Goal: Transaction & Acquisition: Book appointment/travel/reservation

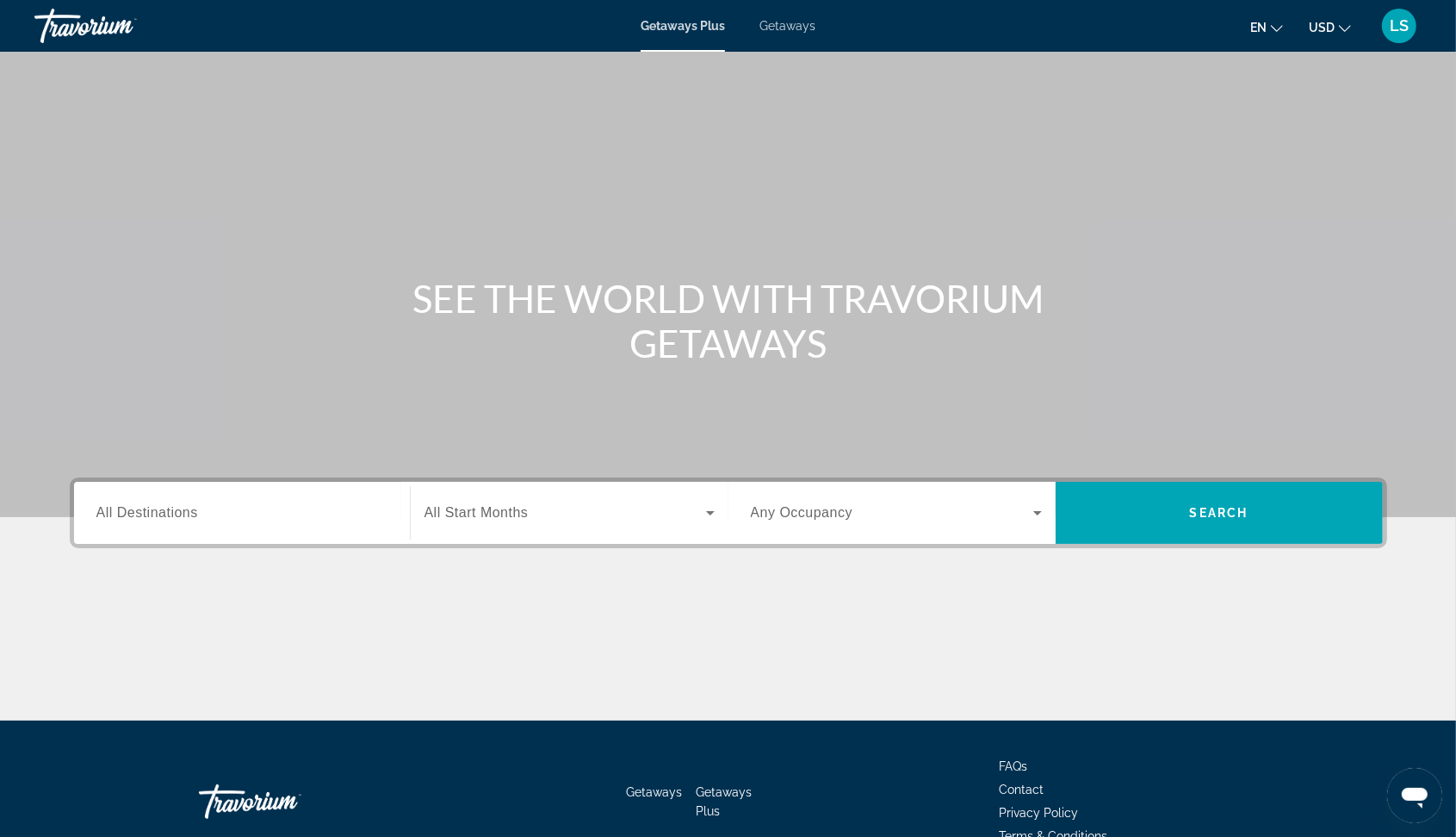
click at [190, 514] on span "All Destinations" at bounding box center [147, 511] width 101 height 15
click at [190, 514] on input "Destination All Destinations" at bounding box center [241, 513] width 291 height 21
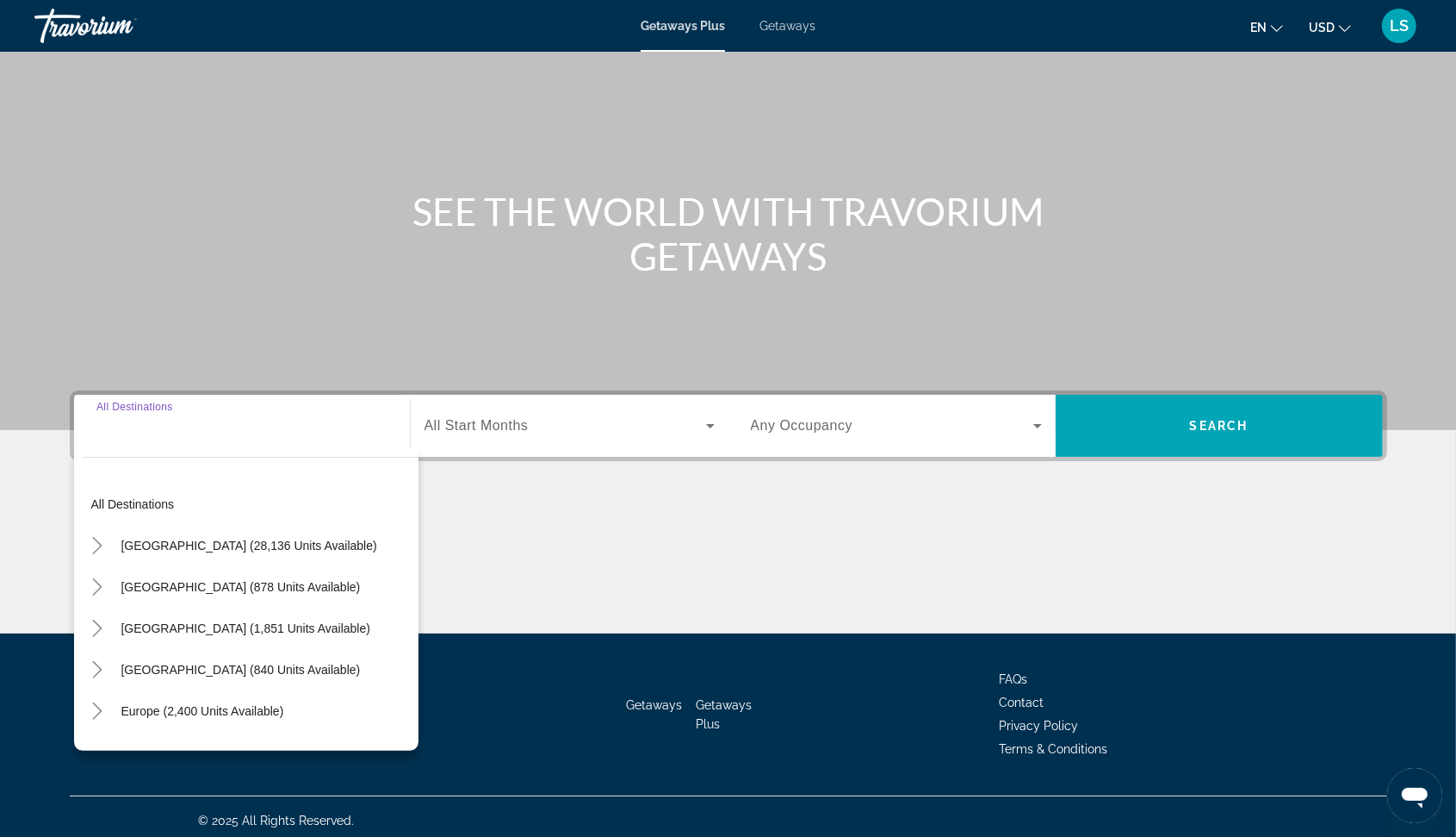
scroll to position [94, 0]
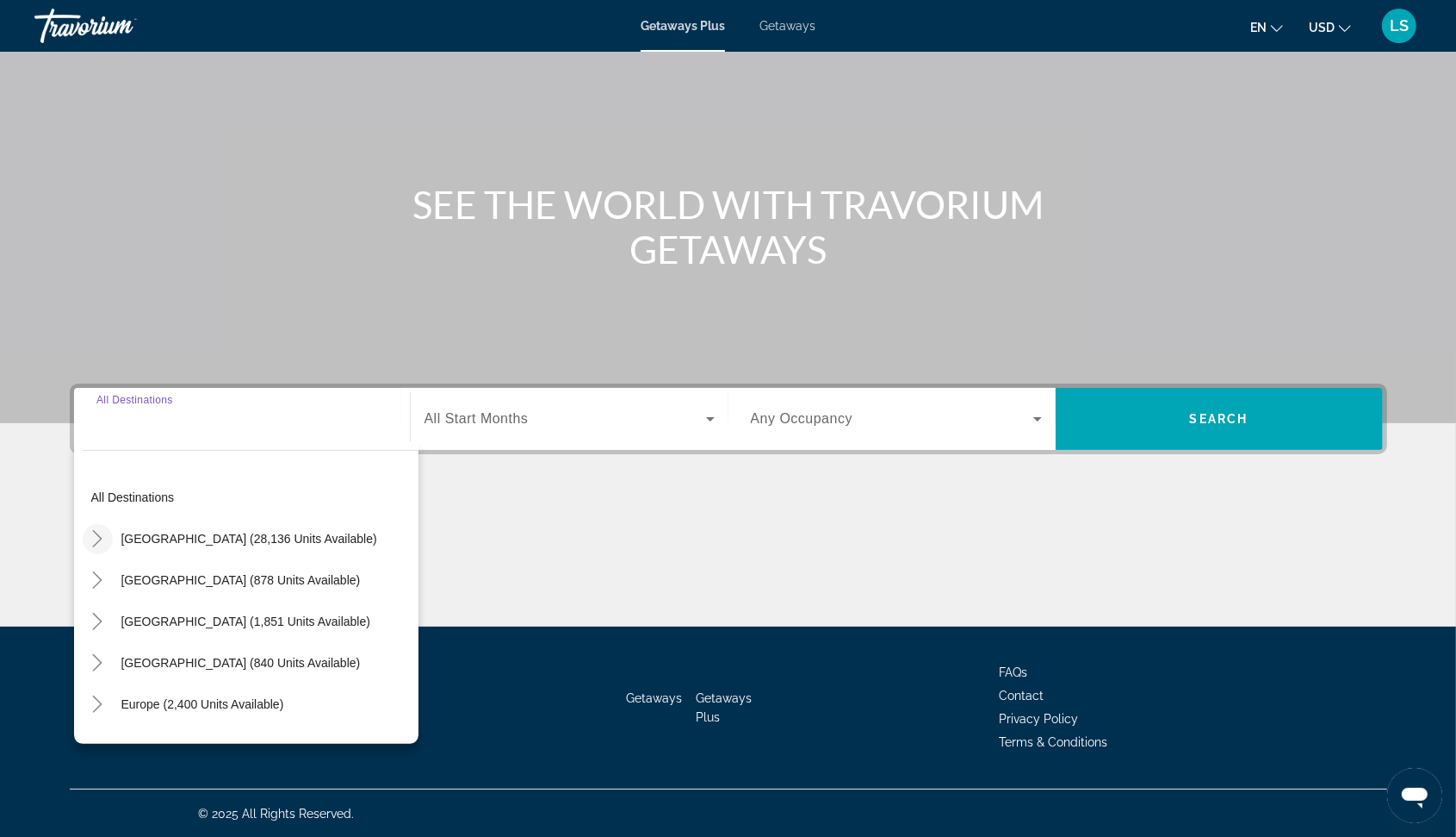
click at [98, 543] on icon "Toggle United States (28,136 units available)" at bounding box center [96, 538] width 17 height 17
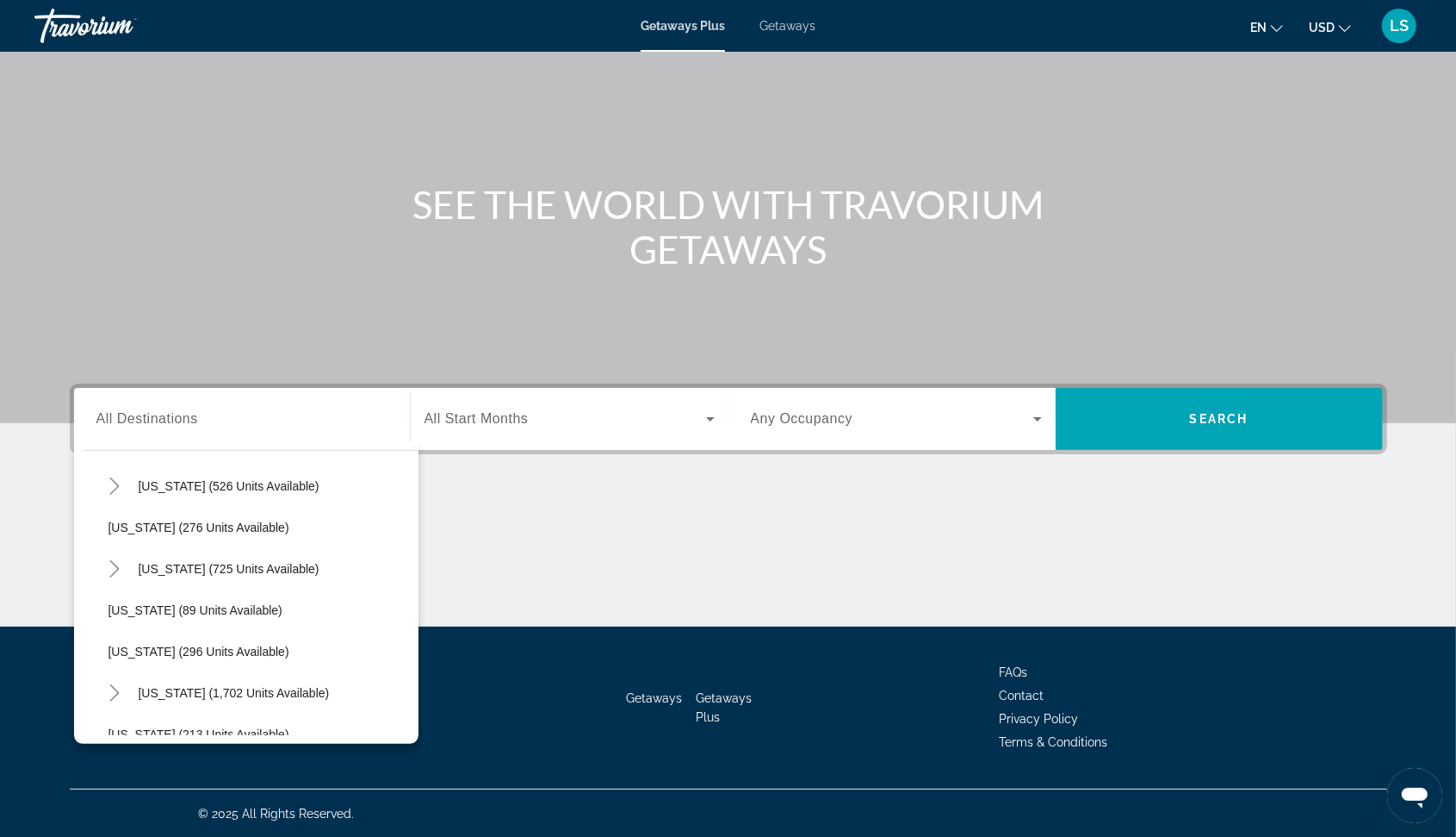
scroll to position [696, 0]
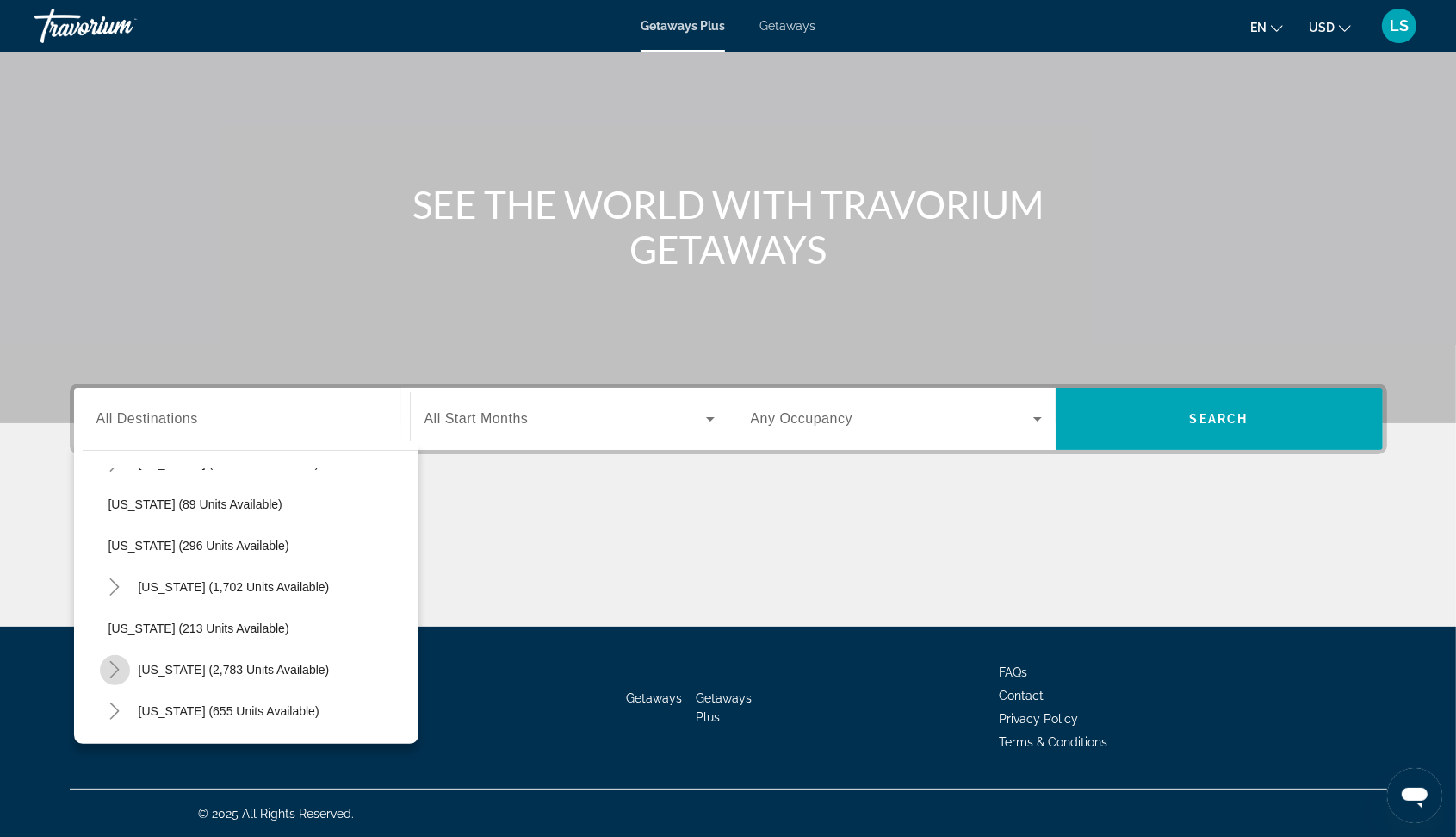
click at [117, 669] on icon "Toggle Nevada (2,783 units available)" at bounding box center [115, 669] width 10 height 17
click at [162, 707] on span "[GEOGRAPHIC_DATA] (1,694 units available)" at bounding box center [250, 711] width 249 height 14
type input "**********"
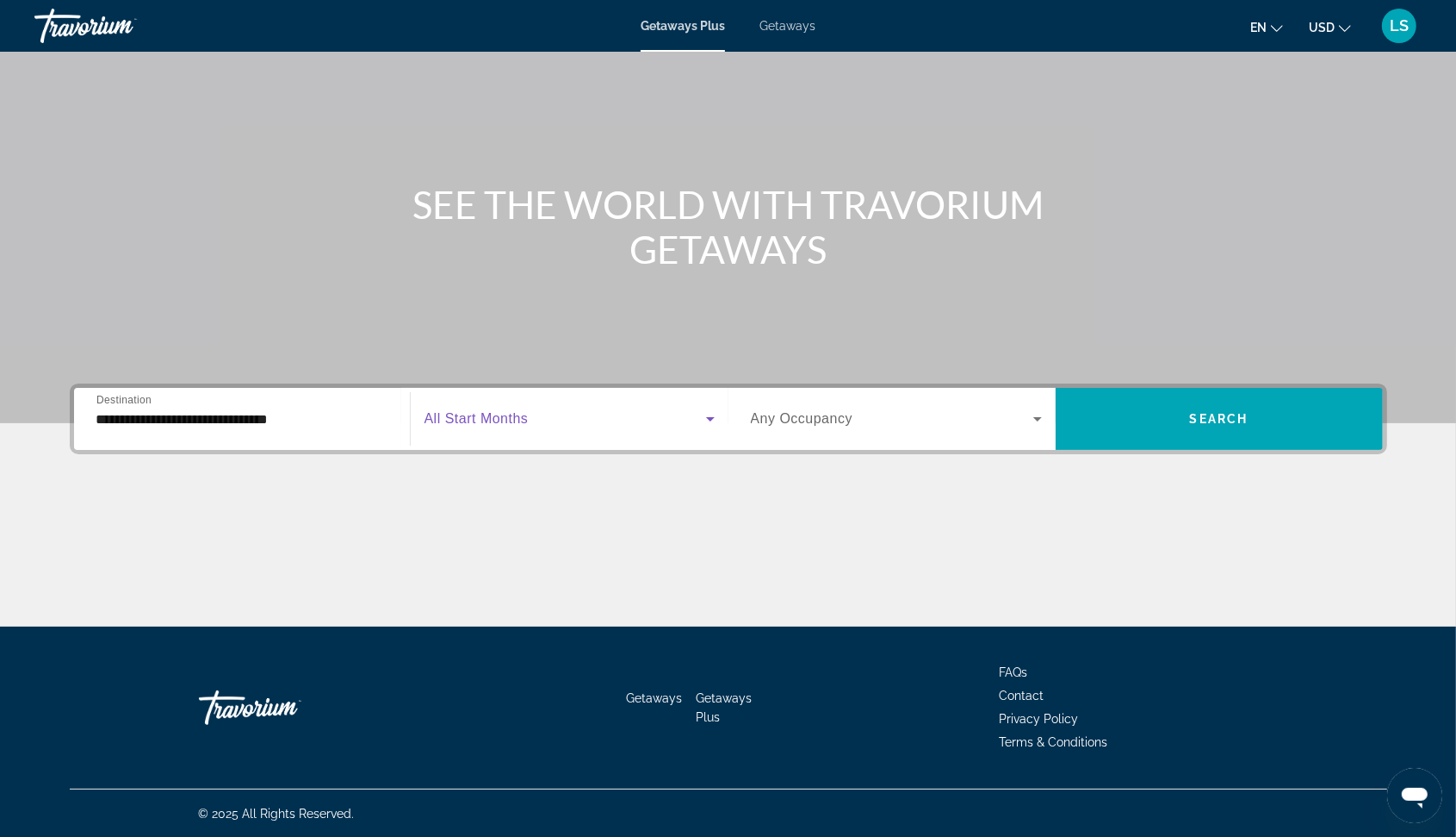
click at [706, 422] on icon "Search widget" at bounding box center [710, 418] width 21 height 21
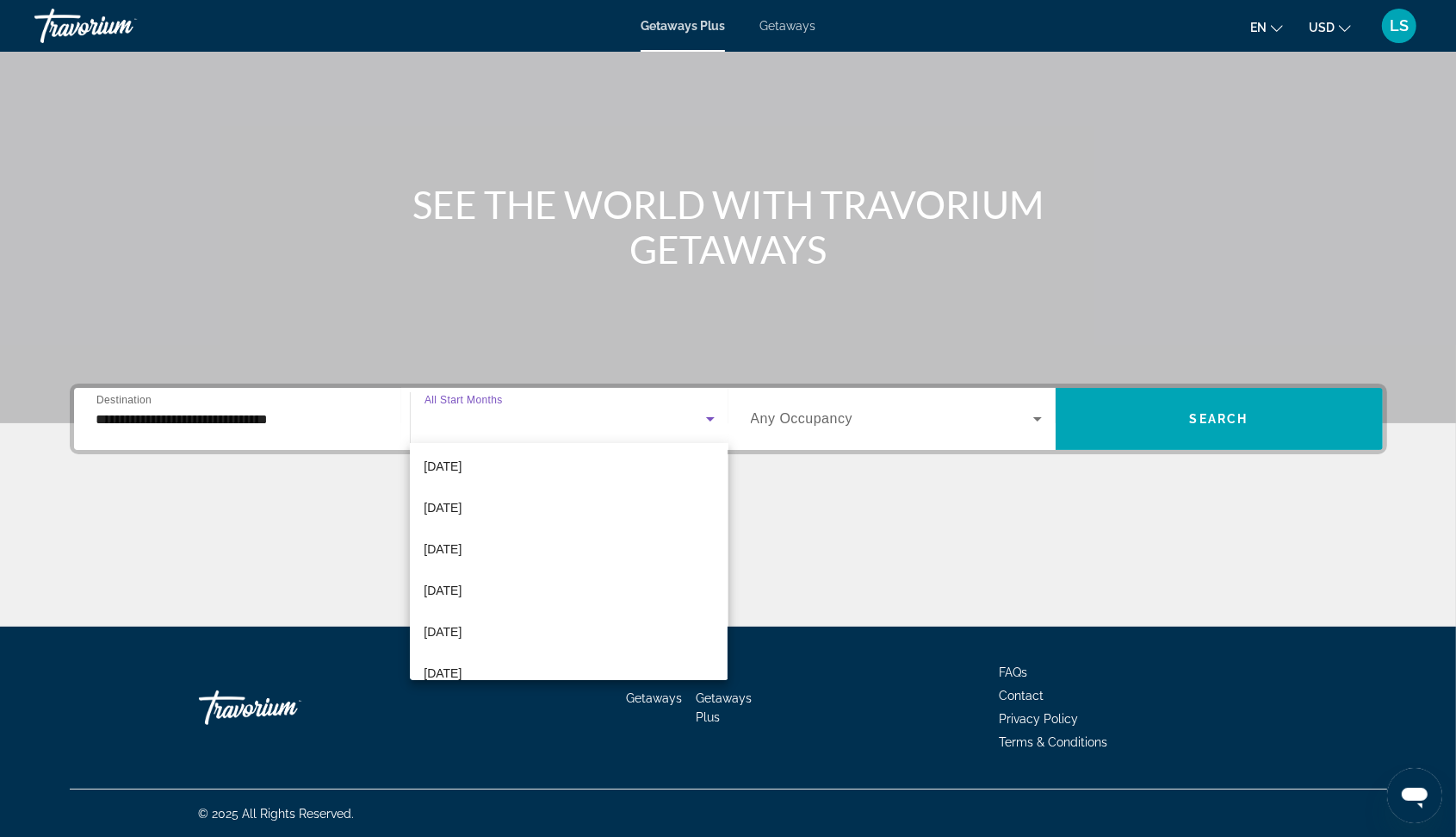
scroll to position [215, 0]
click at [459, 455] on span "[DATE]" at bounding box center [443, 462] width 38 height 21
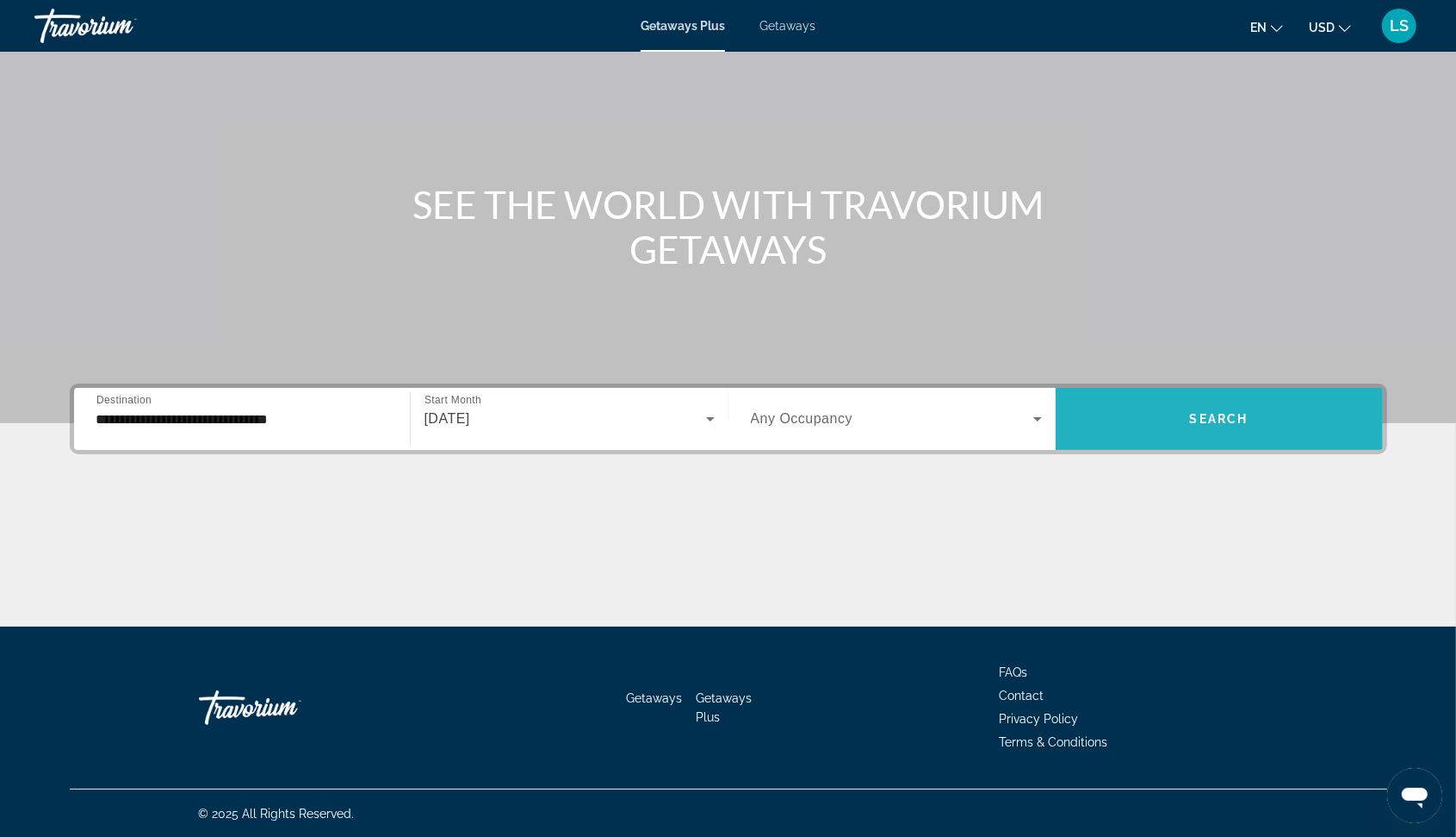
click at [1195, 412] on span "Search" at bounding box center [1219, 419] width 59 height 14
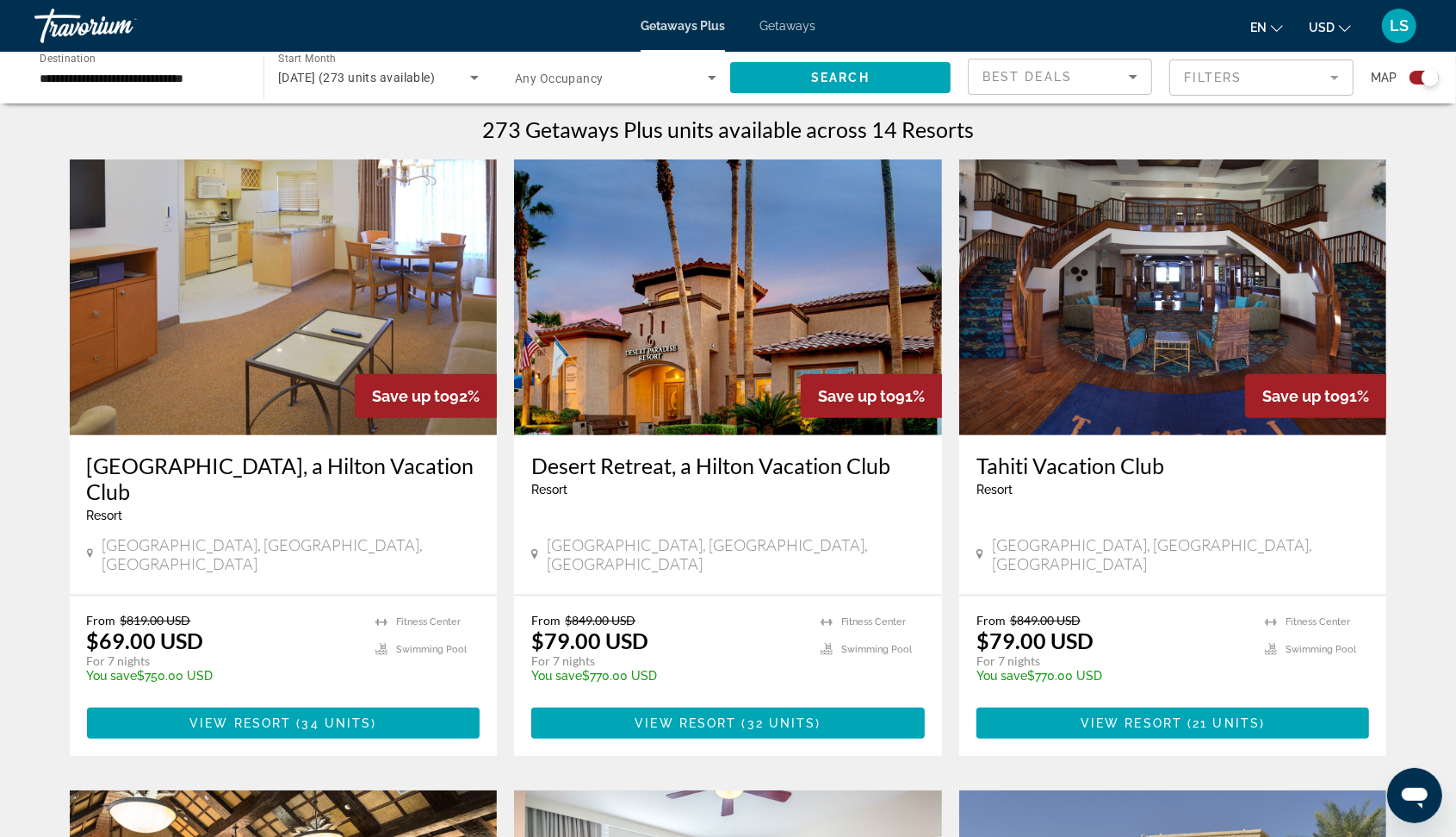
scroll to position [646, 0]
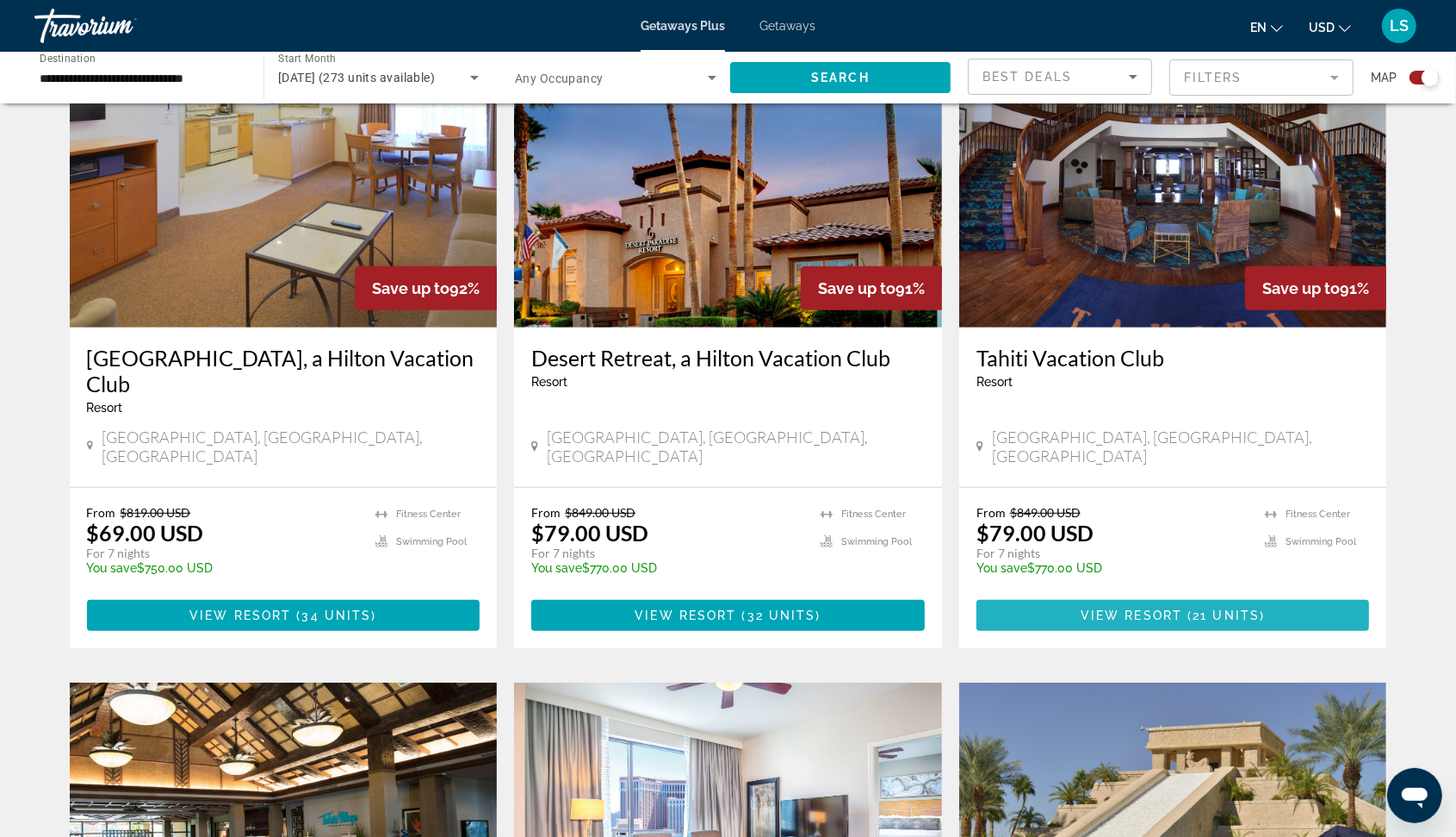
click at [1168, 609] on span "View Resort" at bounding box center [1131, 616] width 101 height 14
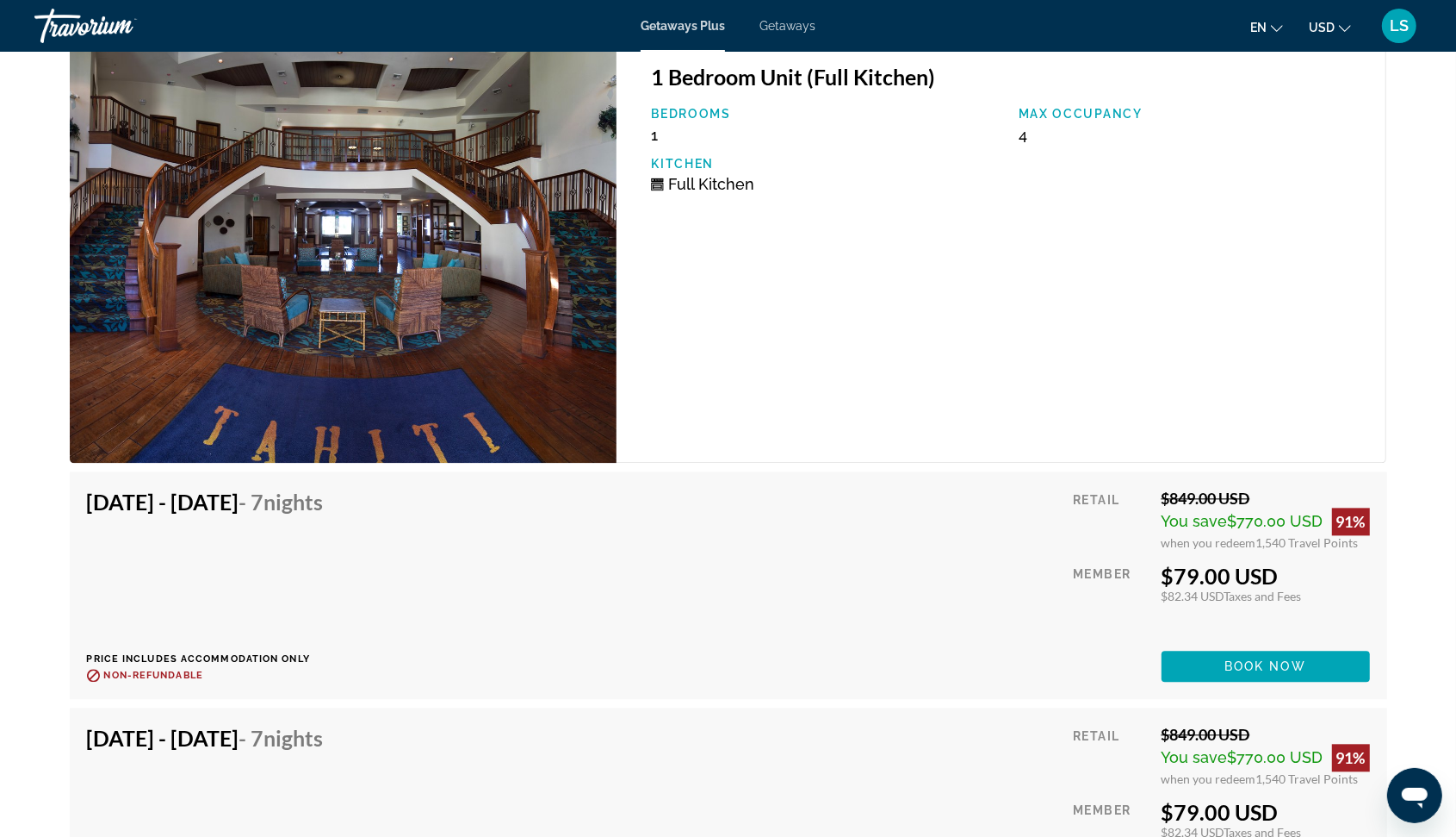
scroll to position [3231, 0]
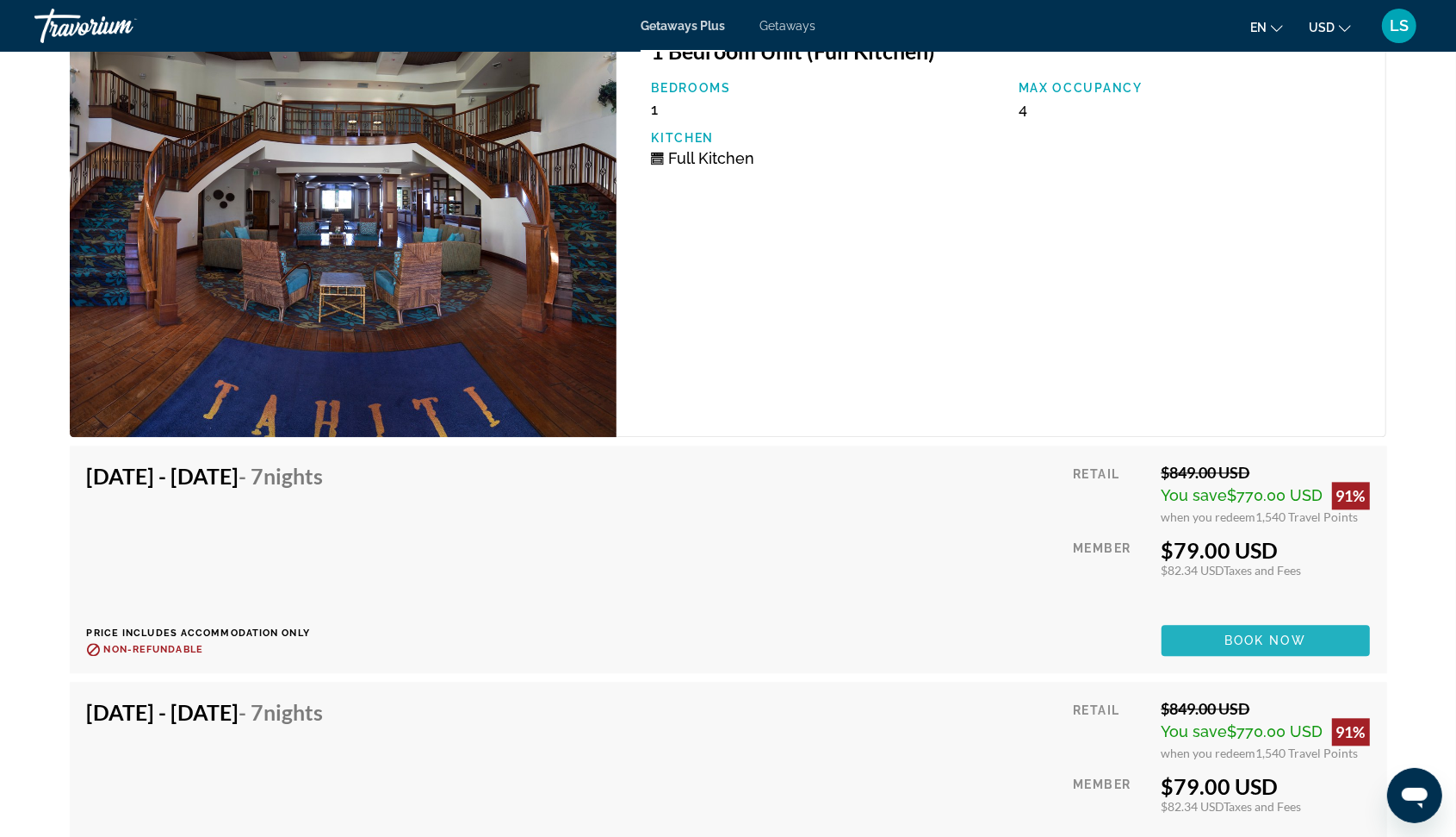
click at [1254, 633] on span "Book now" at bounding box center [1265, 640] width 81 height 14
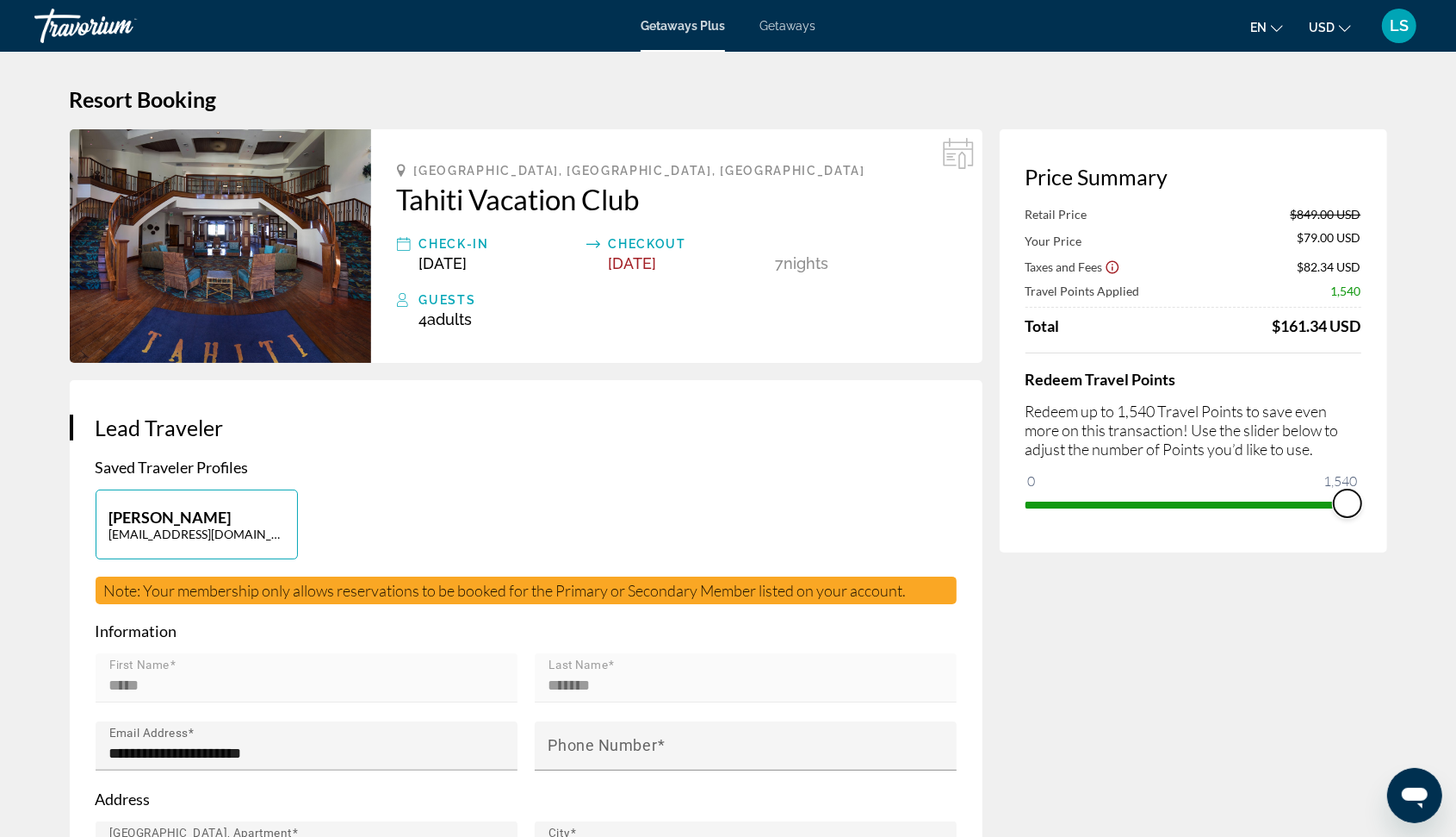
click at [1338, 501] on span "ngx-slider" at bounding box center [1348, 503] width 28 height 28
click at [1348, 491] on span "ngx-slider" at bounding box center [1348, 503] width 28 height 28
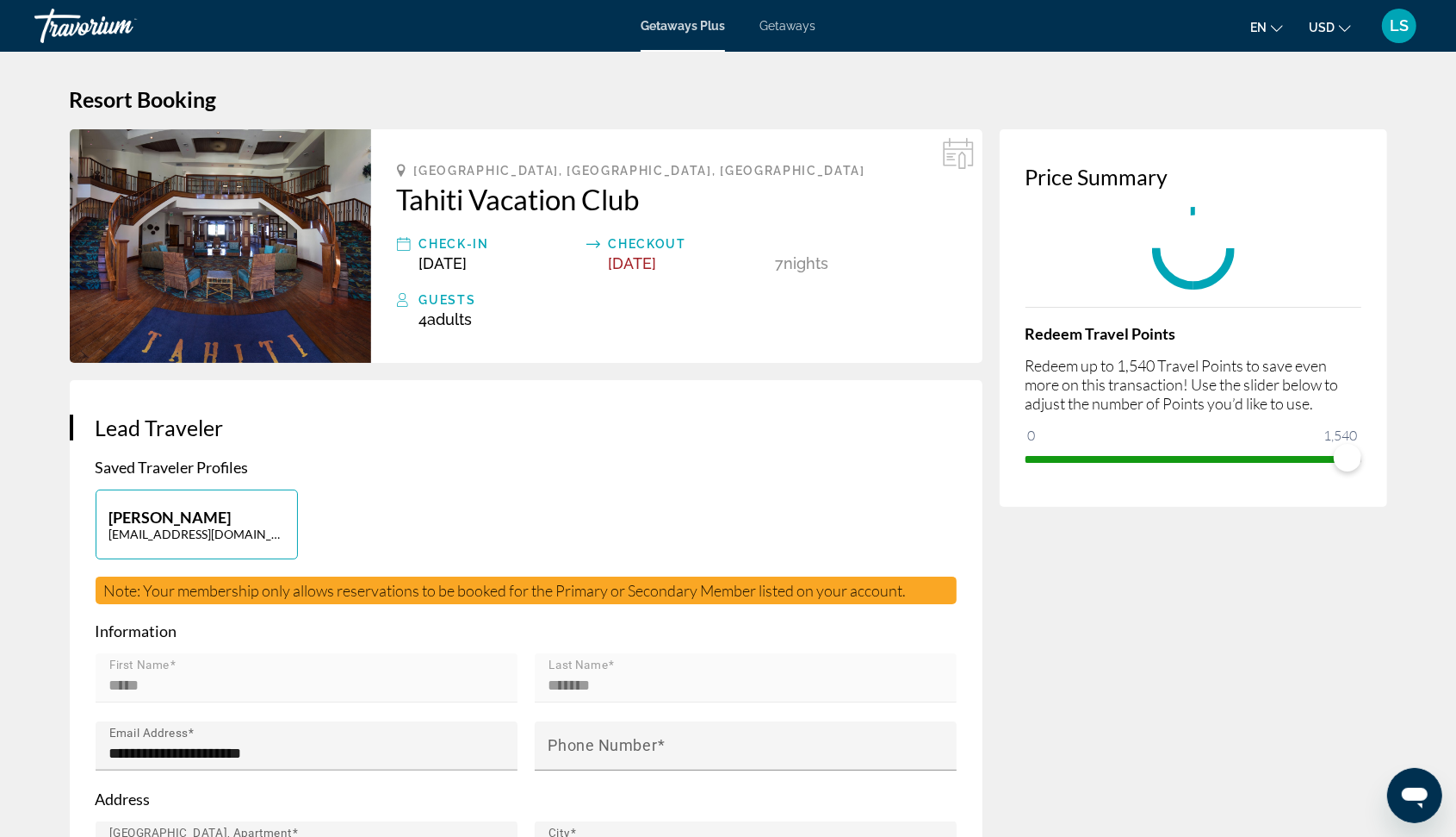
click at [1348, 491] on div "Price Summary Redeem Travel Points Redeem up to 1,540 Travel Points to save eve…" at bounding box center [1193, 318] width 387 height 377
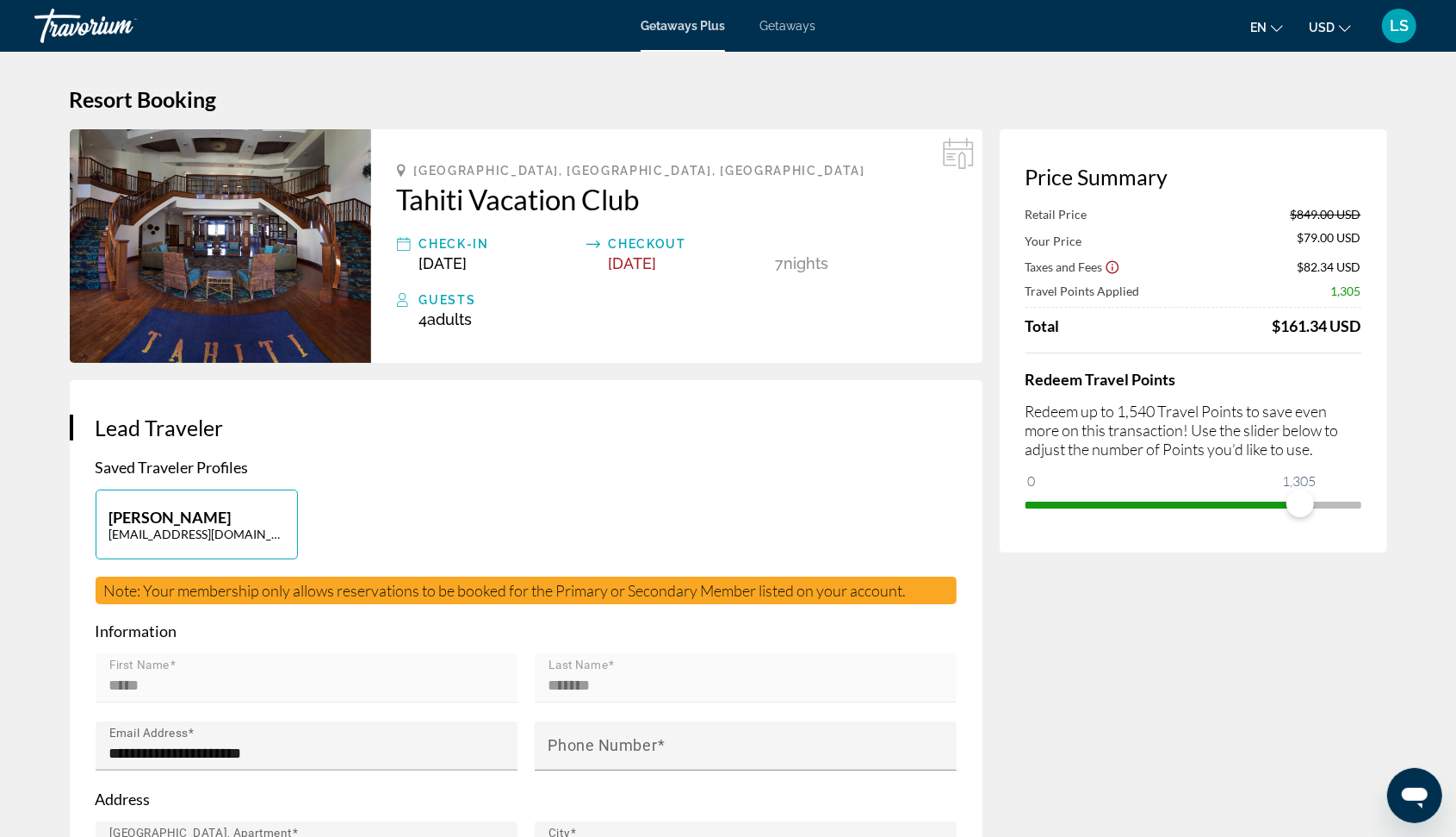
click at [1300, 498] on span "ngx-slider" at bounding box center [1162, 501] width 275 height 28
click at [1214, 501] on span "ngx-slider" at bounding box center [1162, 504] width 275 height 7
click at [1264, 500] on span "ngx-slider" at bounding box center [1193, 501] width 335 height 28
click at [1264, 500] on span "ngx-slider" at bounding box center [1264, 503] width 28 height 28
click at [1347, 493] on span "ngx-slider" at bounding box center [1193, 501] width 335 height 28
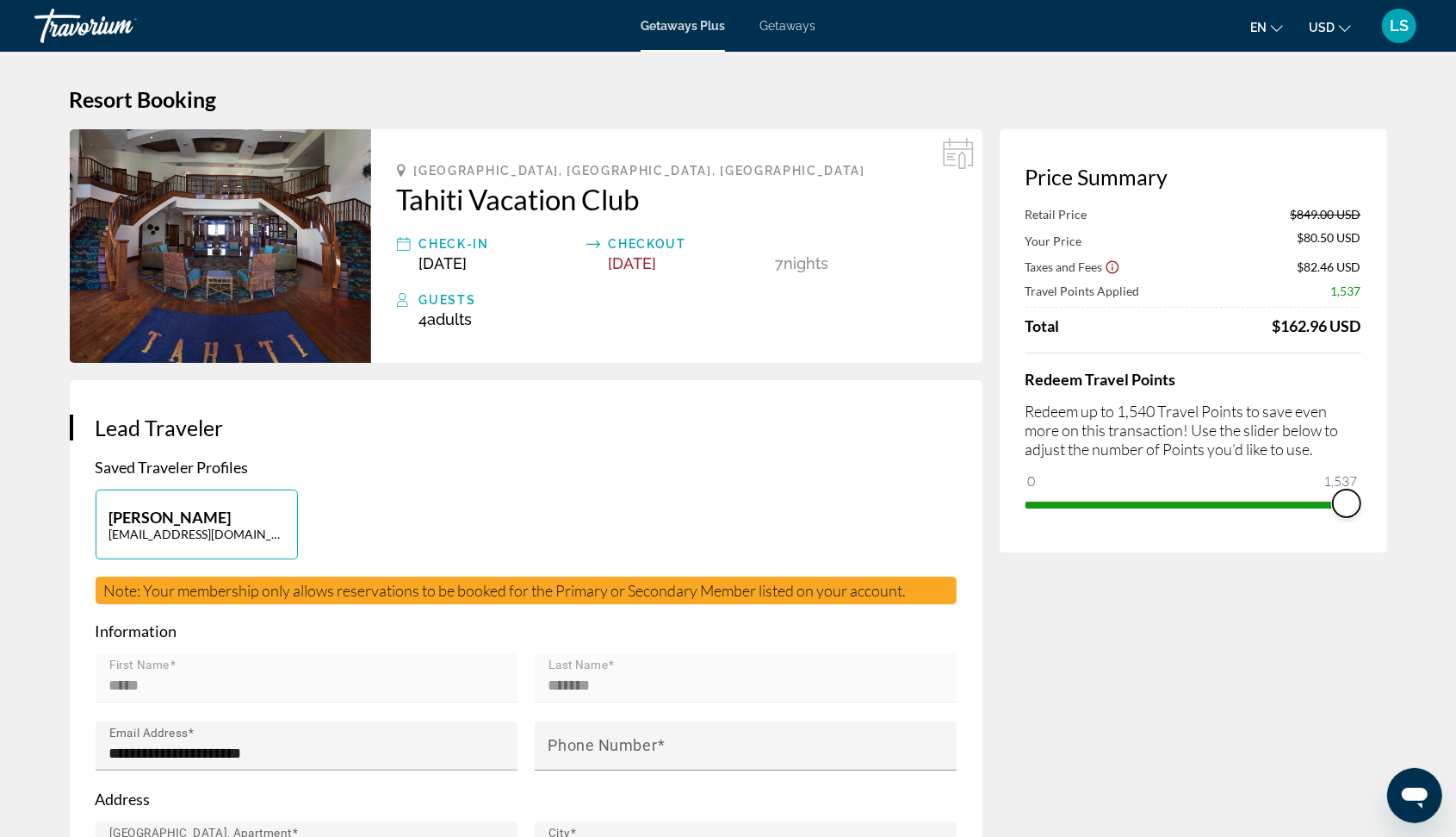
click at [1346, 500] on span "ngx-slider" at bounding box center [1347, 503] width 28 height 28
click at [1161, 504] on span "ngx-slider" at bounding box center [1093, 504] width 135 height 7
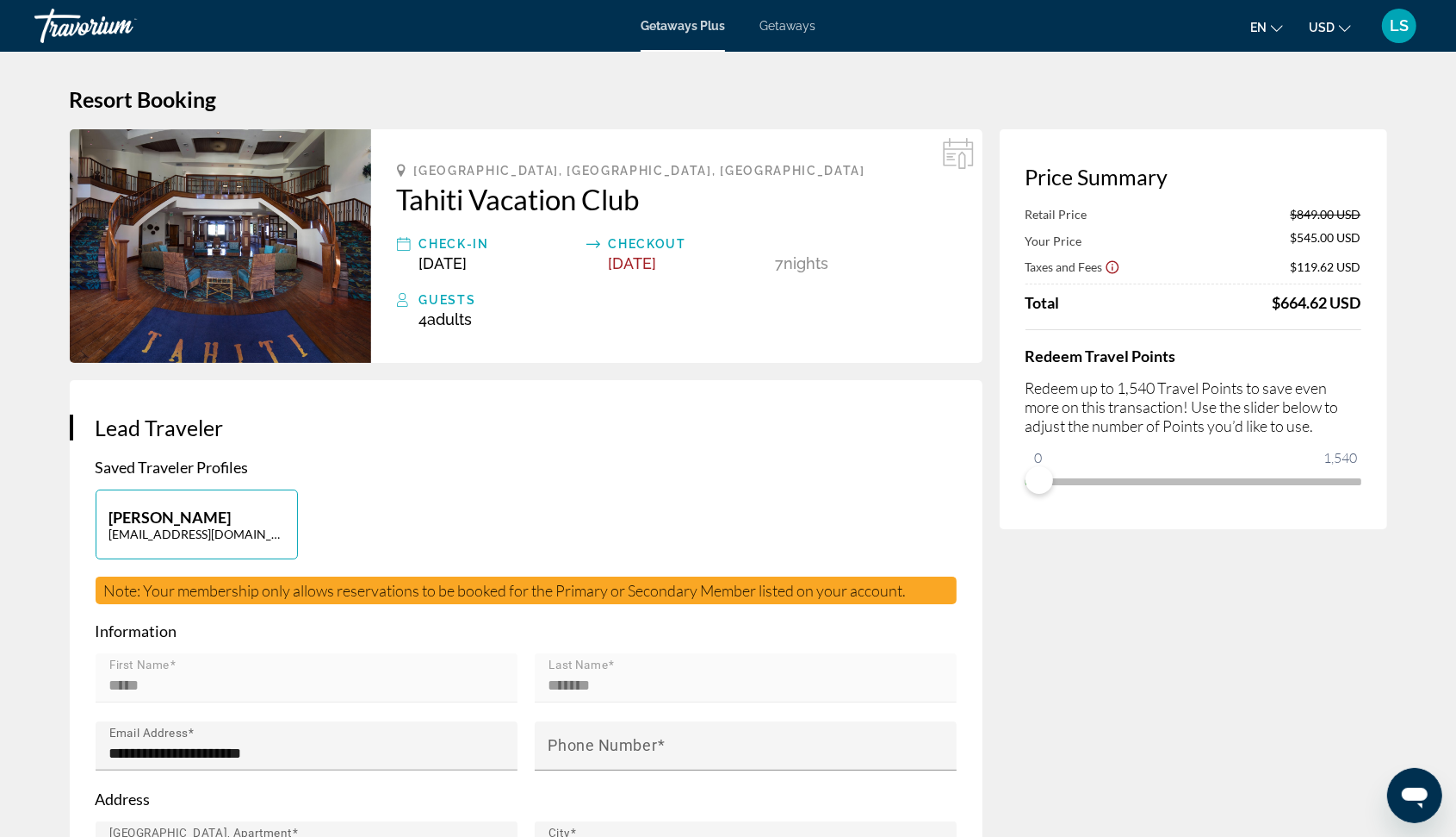
click at [1027, 500] on div "Price Summary Retail Price $849.00 USD Your Price $545.00 USD Taxes and Fees $1…" at bounding box center [1193, 329] width 387 height 400
click at [1358, 479] on ngx-slider "0 1,540 1,540" at bounding box center [1193, 480] width 335 height 3
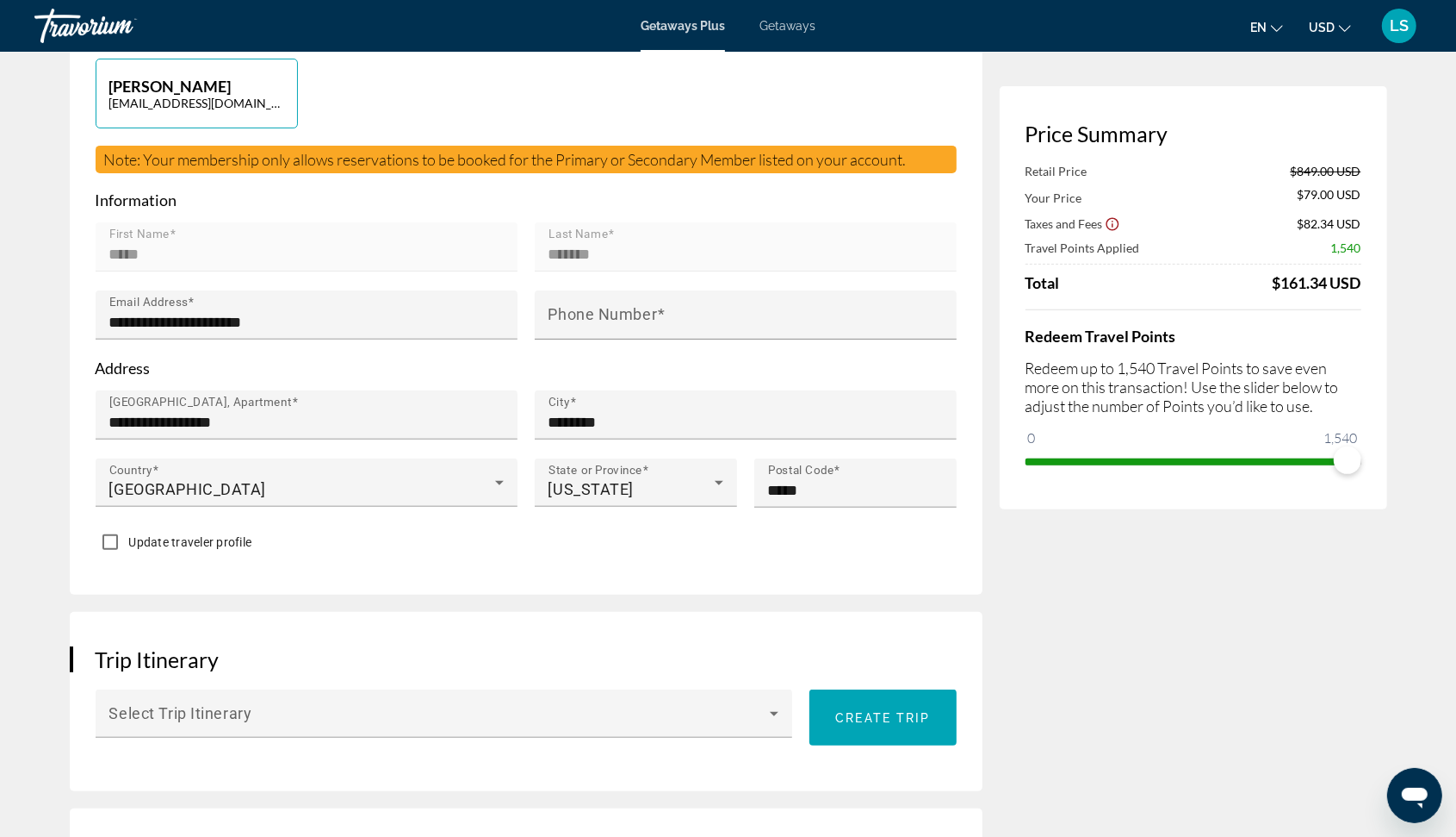
scroll to position [323, 0]
